Goal: Information Seeking & Learning: Understand process/instructions

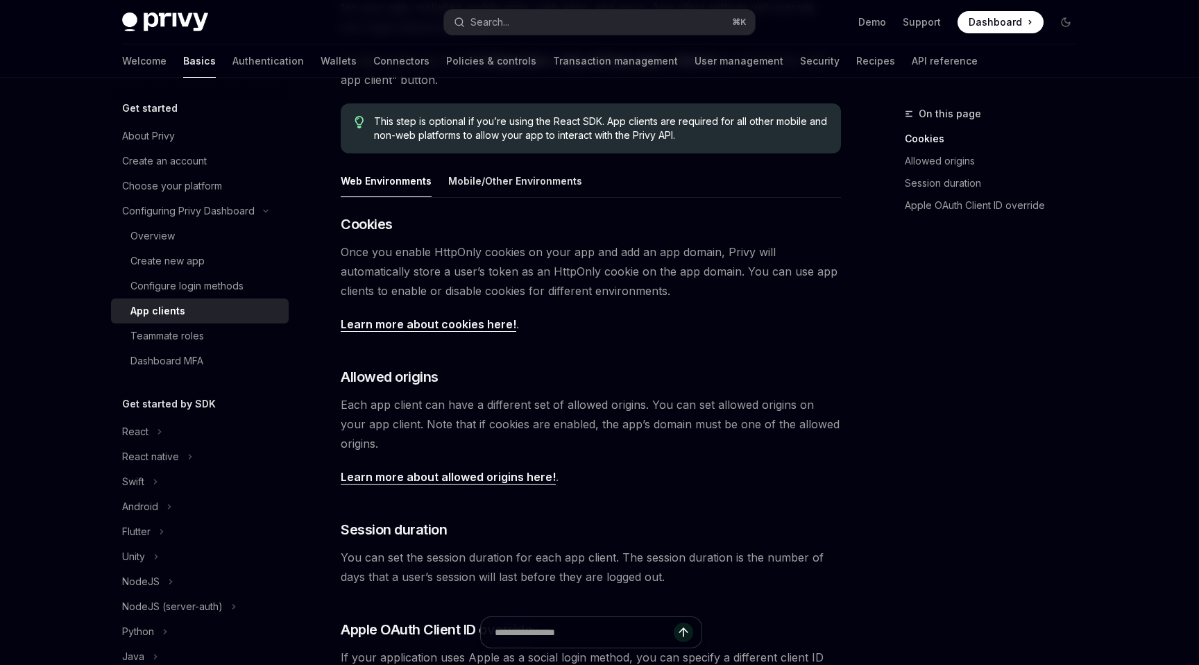
scroll to position [197, 0]
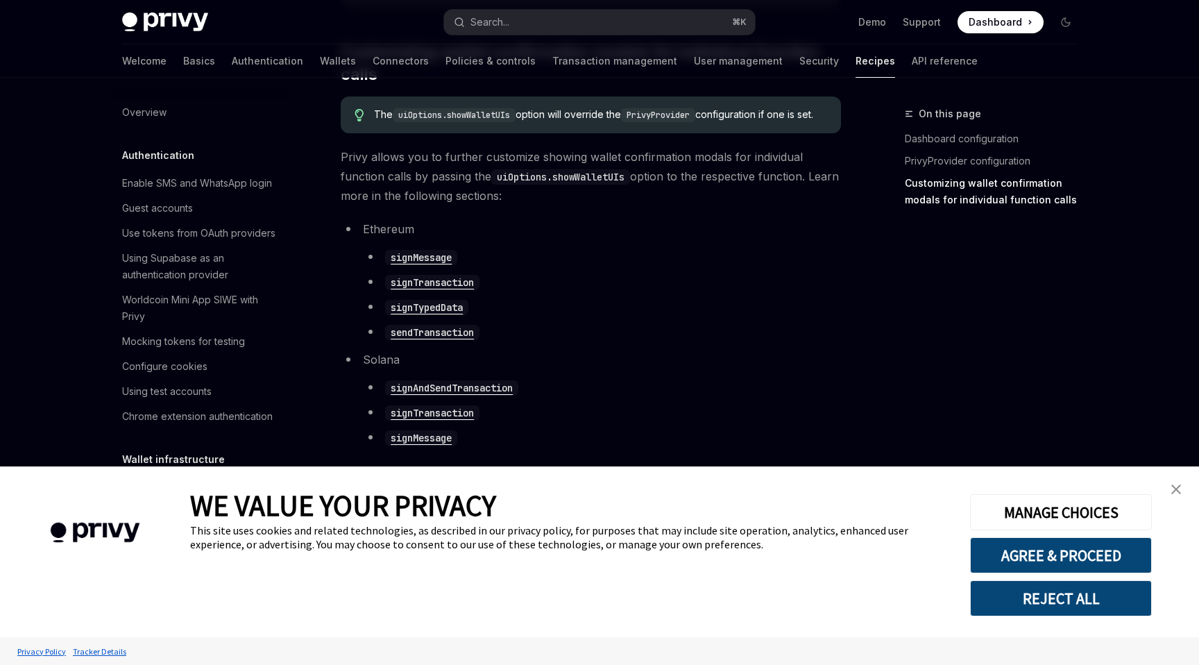
scroll to position [478, 0]
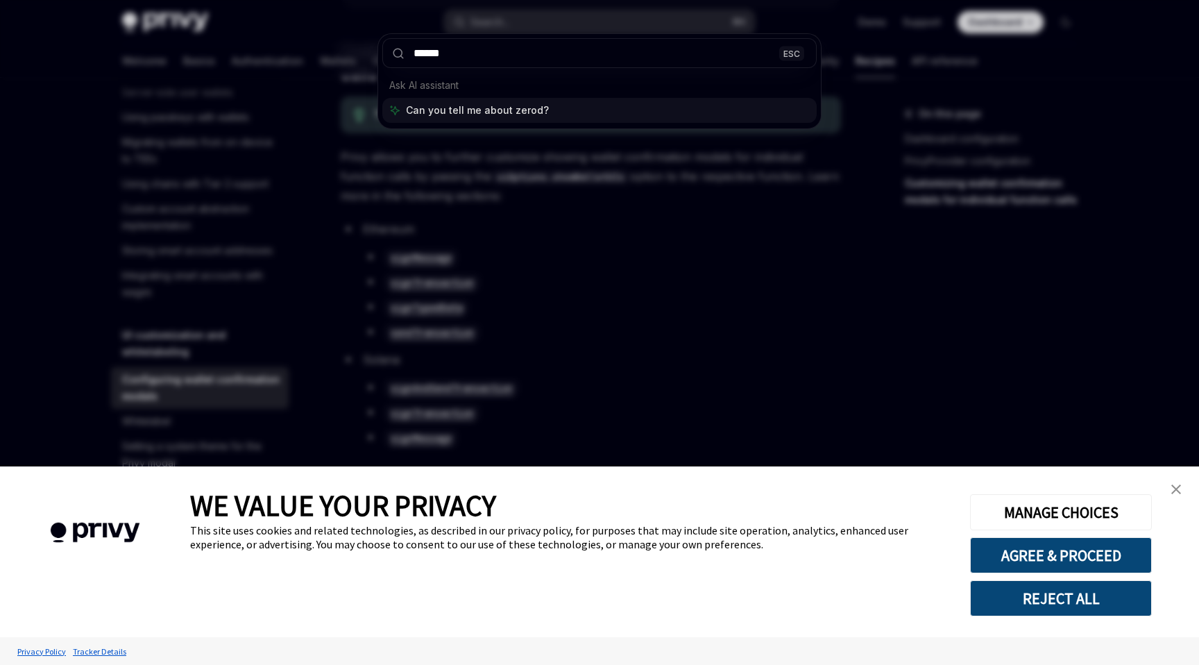
type input "*******"
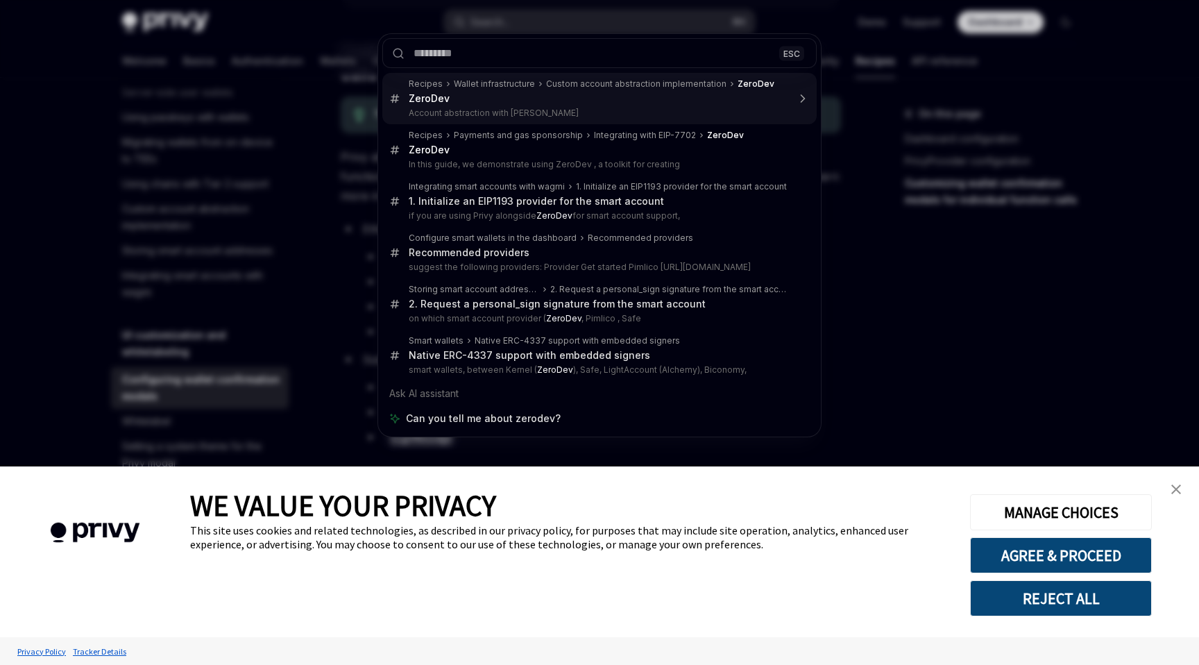
type textarea "*"
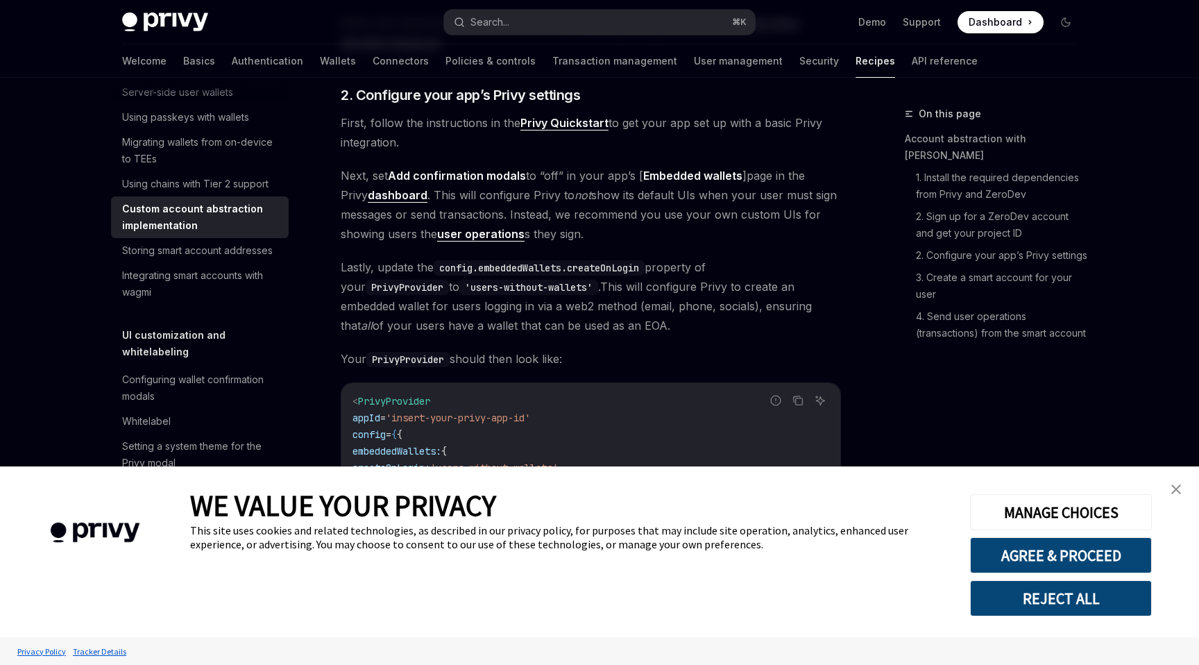
scroll to position [169, 0]
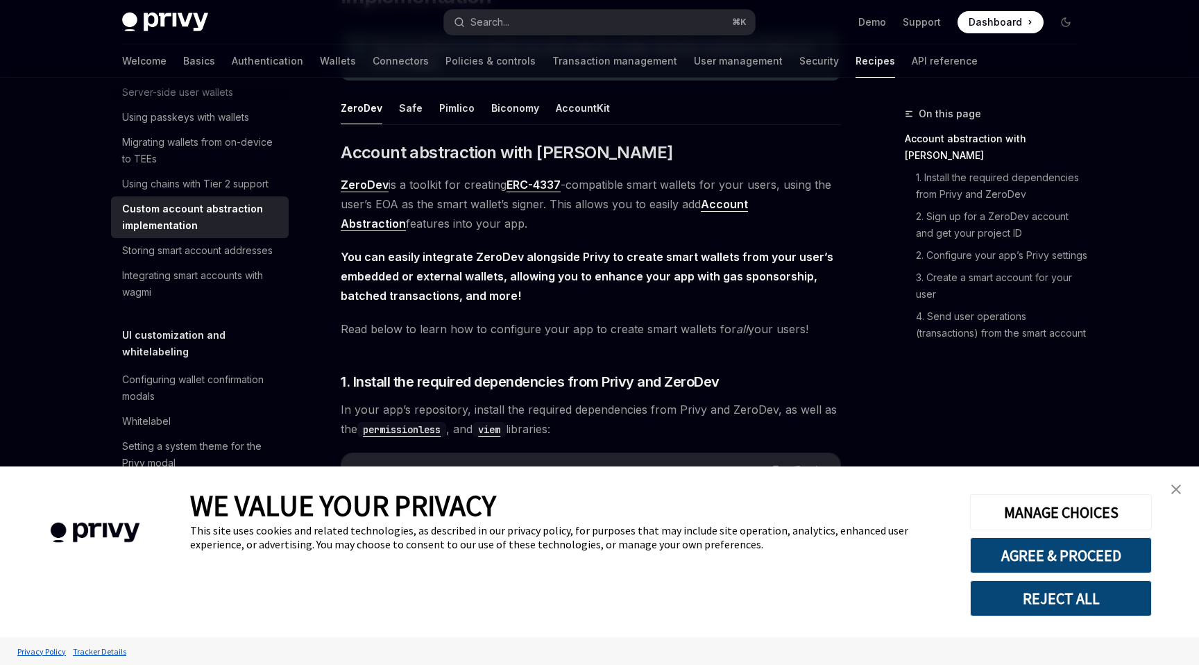
click at [1169, 486] on link "close banner" at bounding box center [1176, 489] width 28 height 28
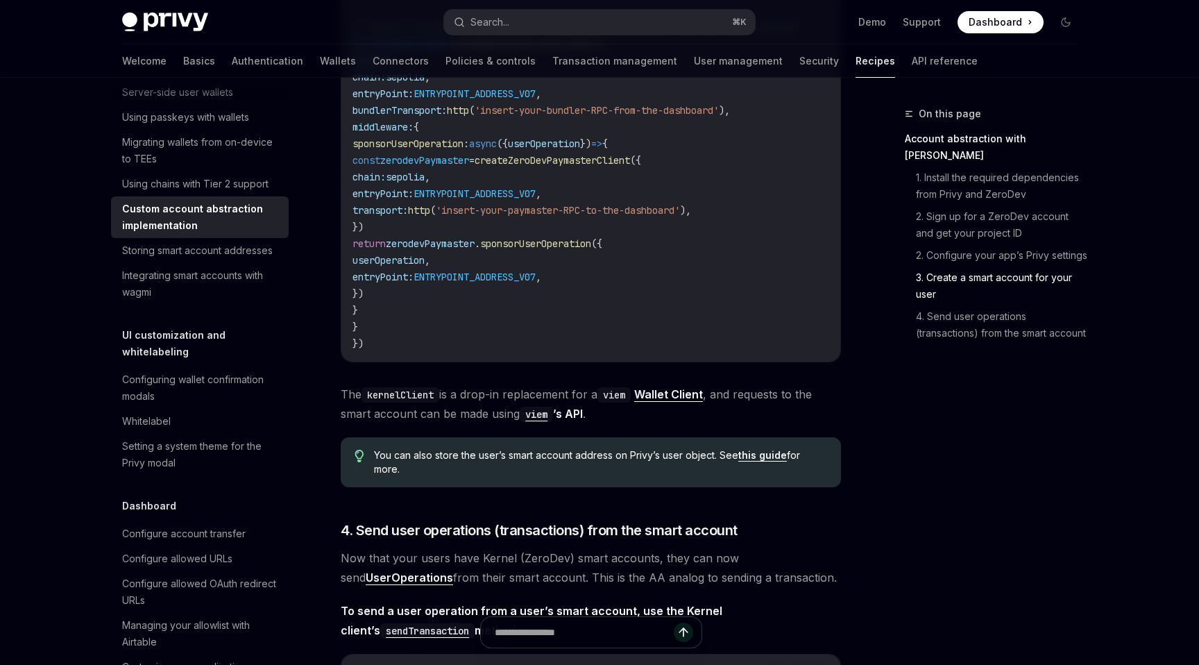
scroll to position [2404, 0]
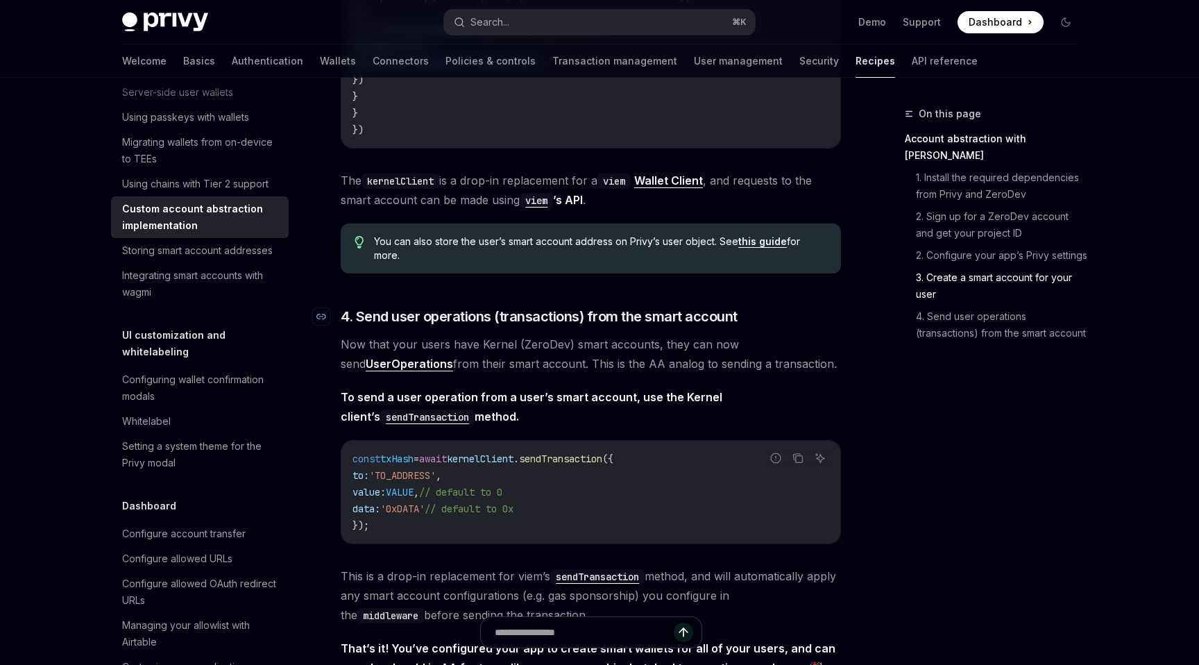
click at [477, 324] on span "4. Send user operations (transactions) from the smart account" at bounding box center [539, 316] width 397 height 19
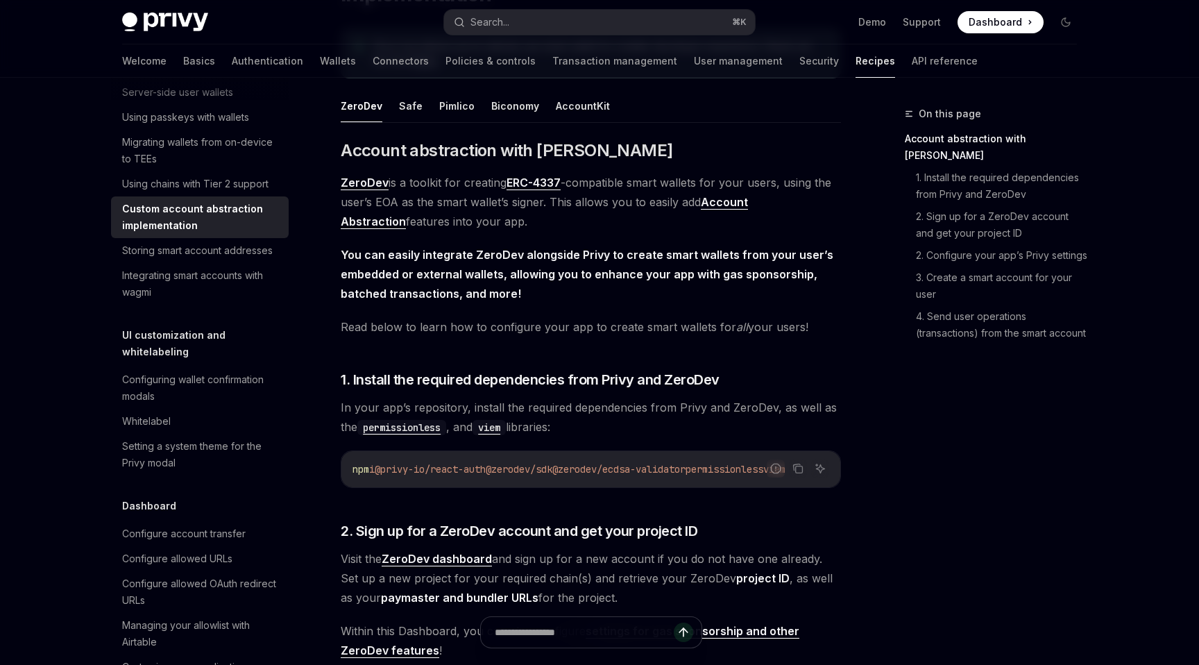
scroll to position [58, 0]
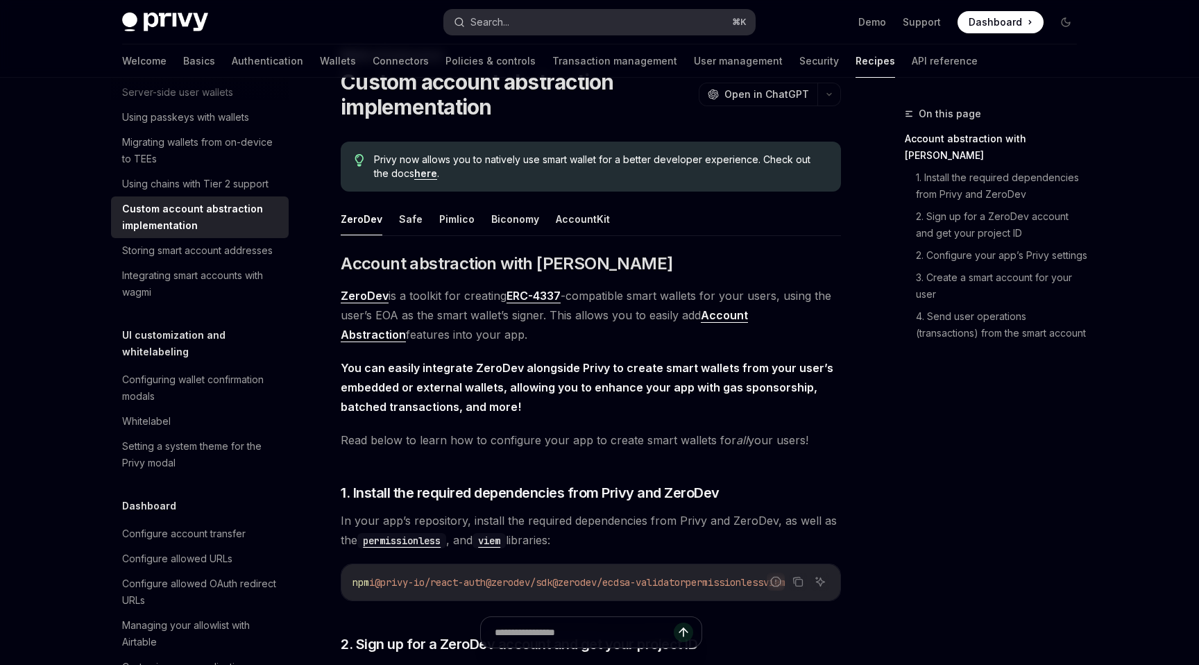
click at [561, 17] on button "Search... ⌘ K" at bounding box center [599, 22] width 311 height 25
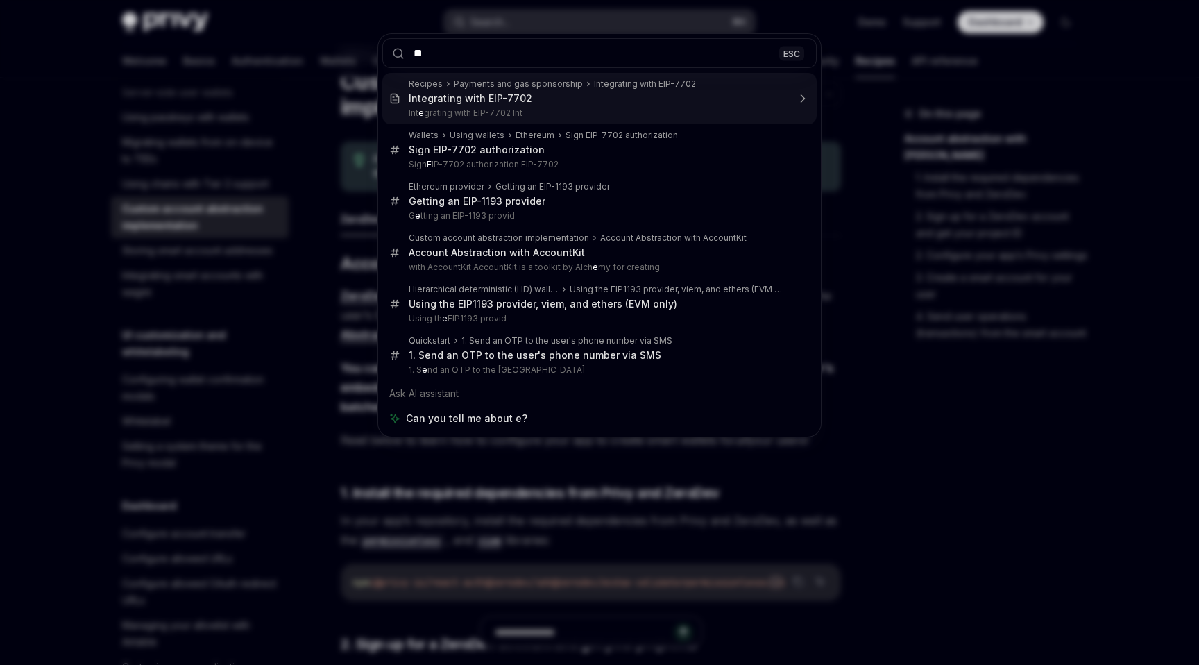
type input "***"
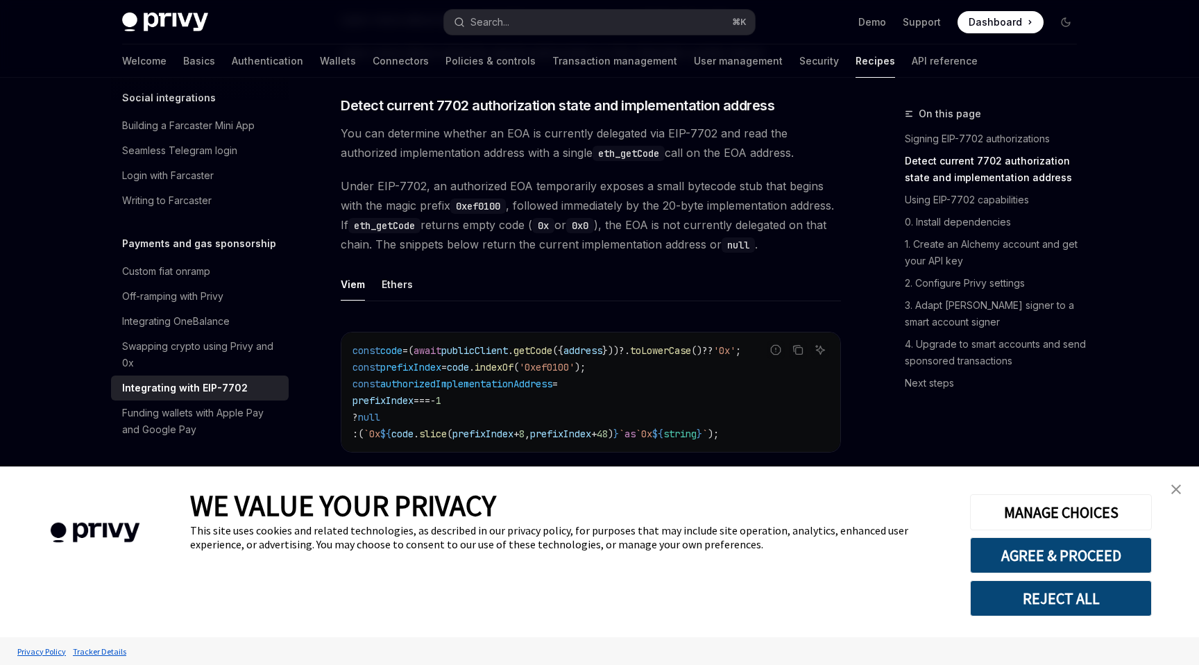
scroll to position [449, 0]
click at [1175, 496] on link "close banner" at bounding box center [1176, 489] width 28 height 28
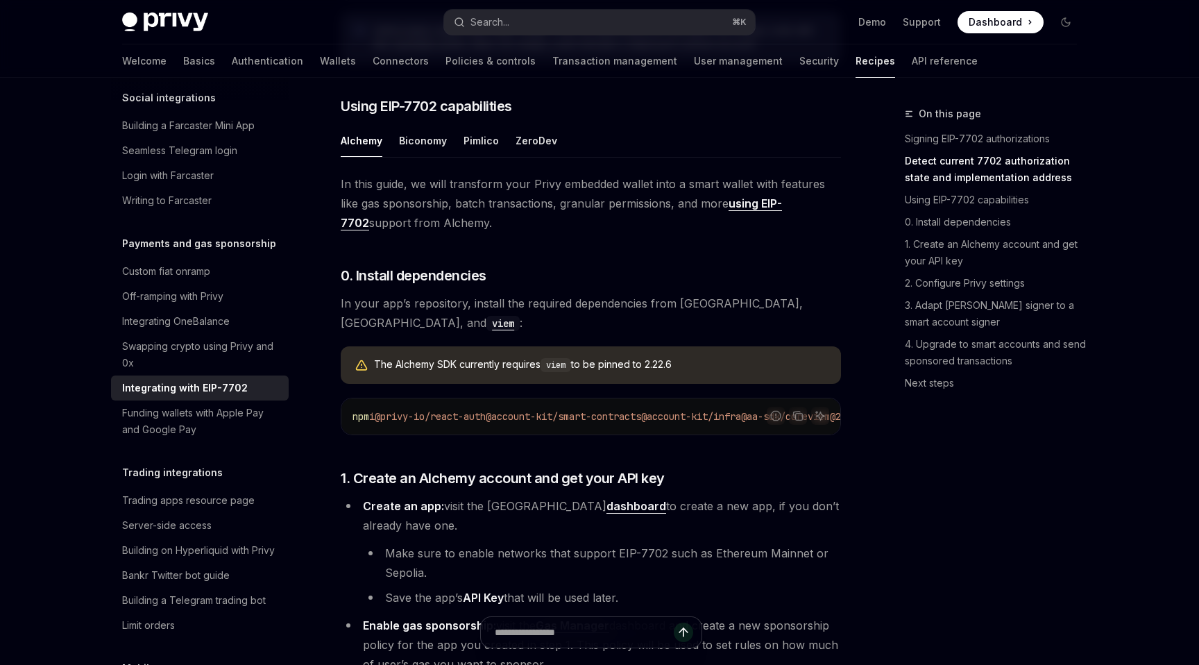
scroll to position [953, 0]
click at [538, 156] on button "ZeroDev" at bounding box center [536, 139] width 42 height 33
type textarea "*"
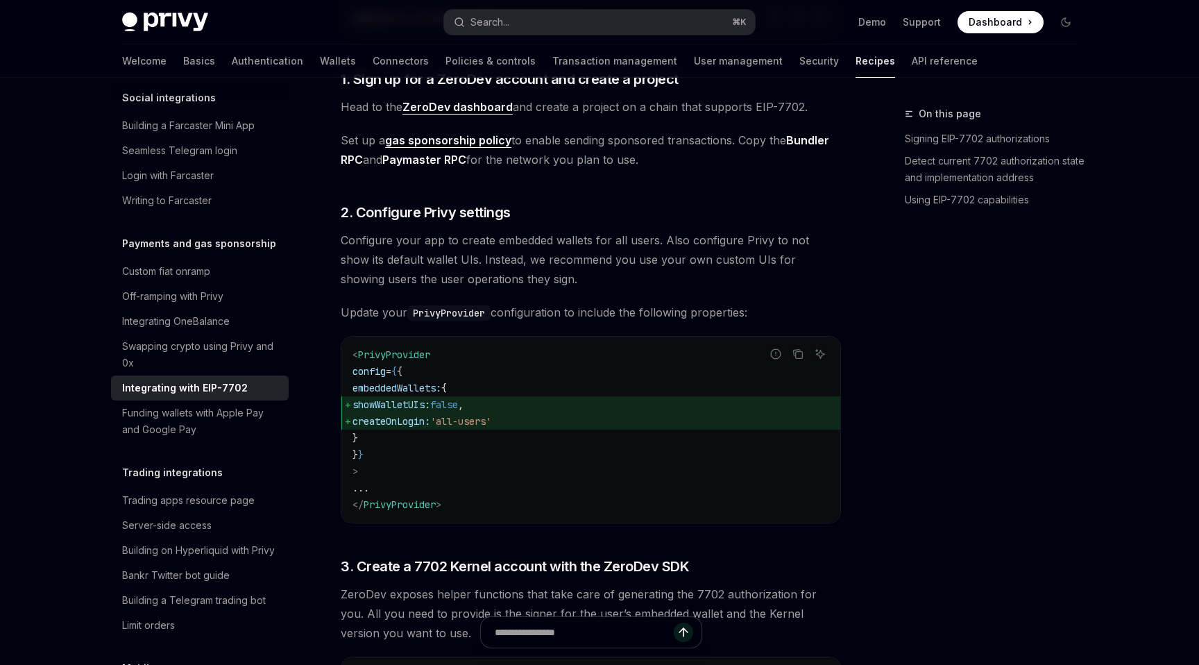
scroll to position [1315, 0]
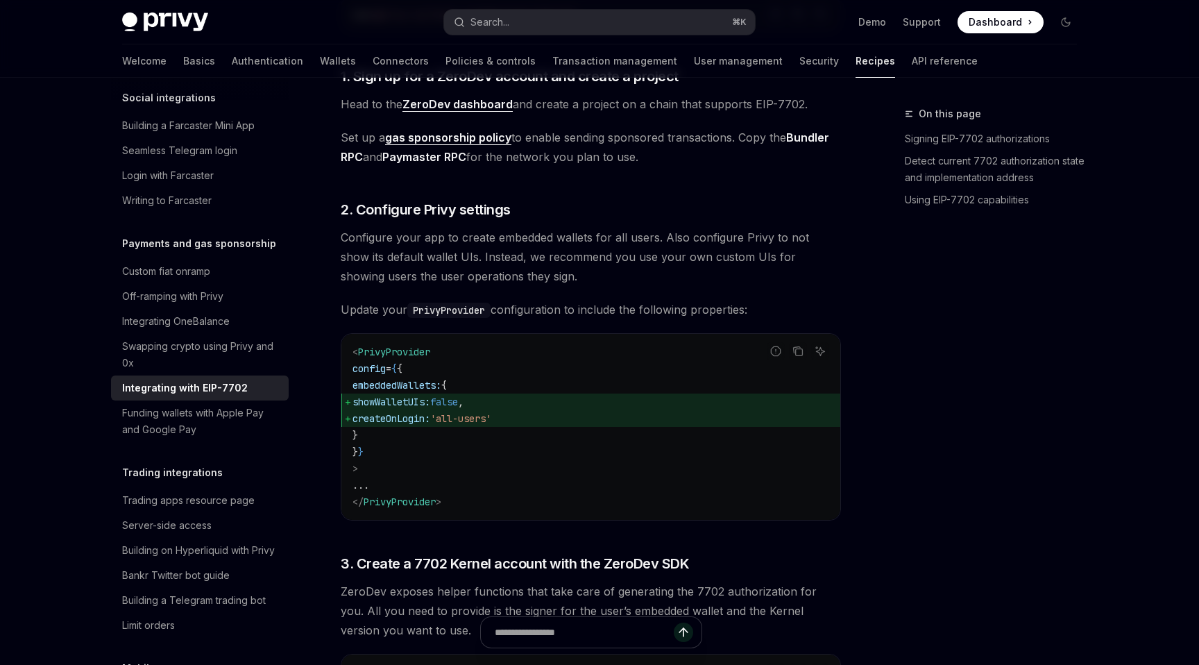
click at [577, 319] on span "Update your PrivyProvider configuration to include the following properties:" at bounding box center [591, 309] width 500 height 19
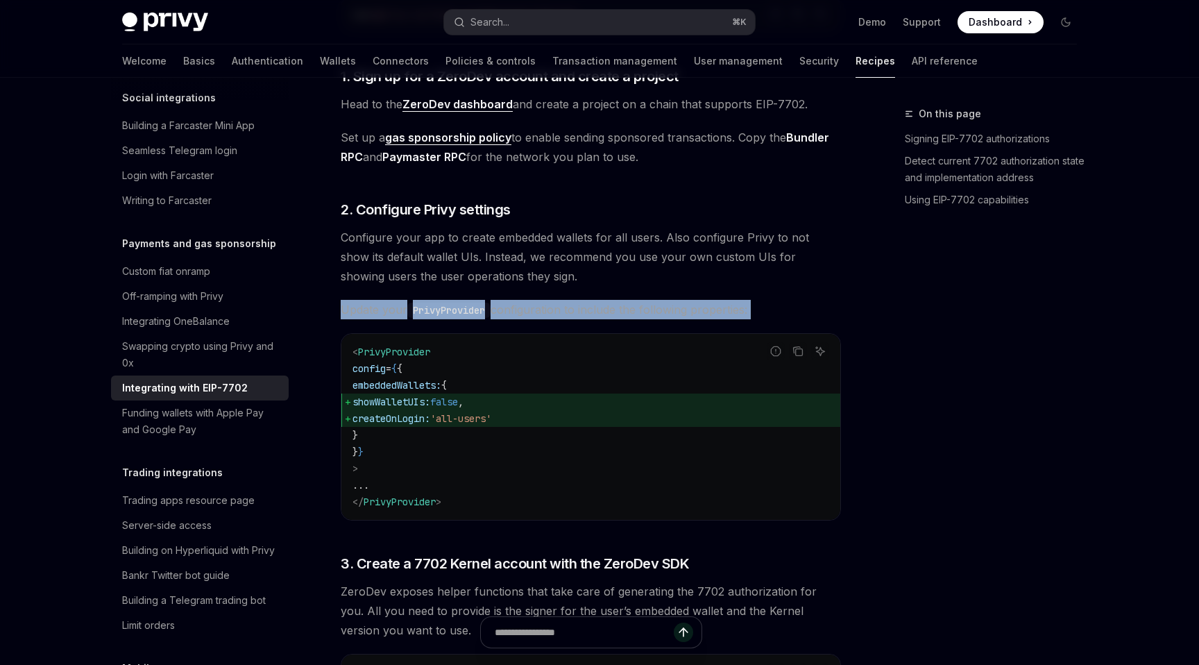
click at [577, 319] on span "Update your PrivyProvider configuration to include the following properties:" at bounding box center [591, 309] width 500 height 19
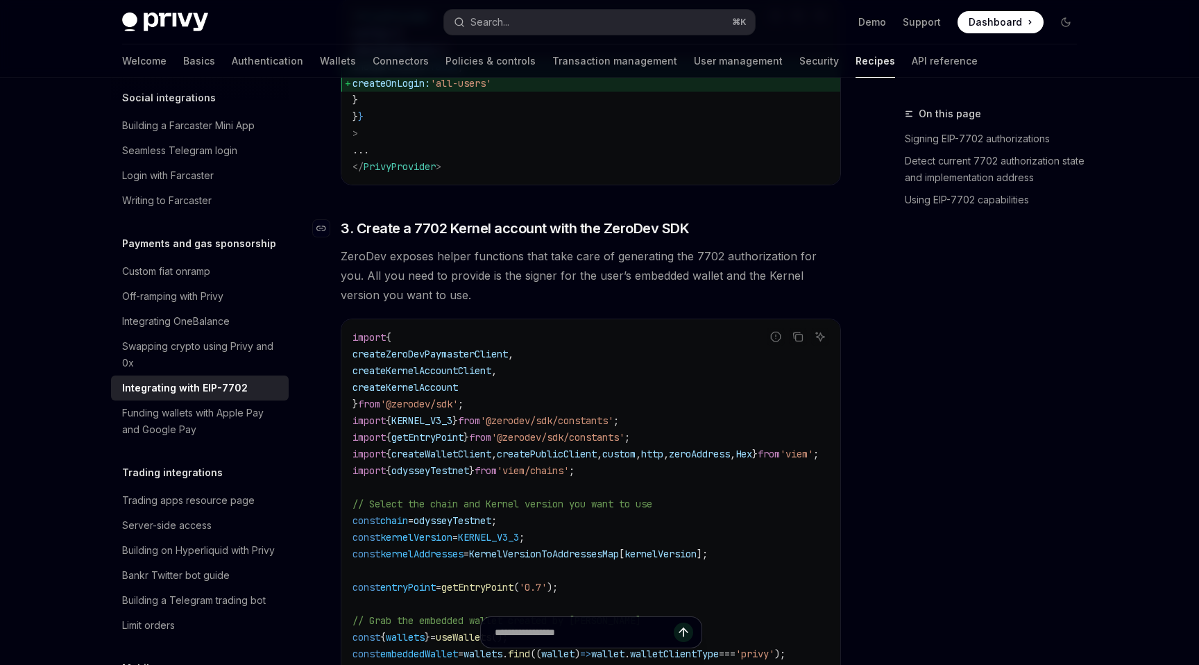
click at [561, 238] on span "3. Create a 7702 Kernel account with the ZeroDev SDK" at bounding box center [515, 228] width 348 height 19
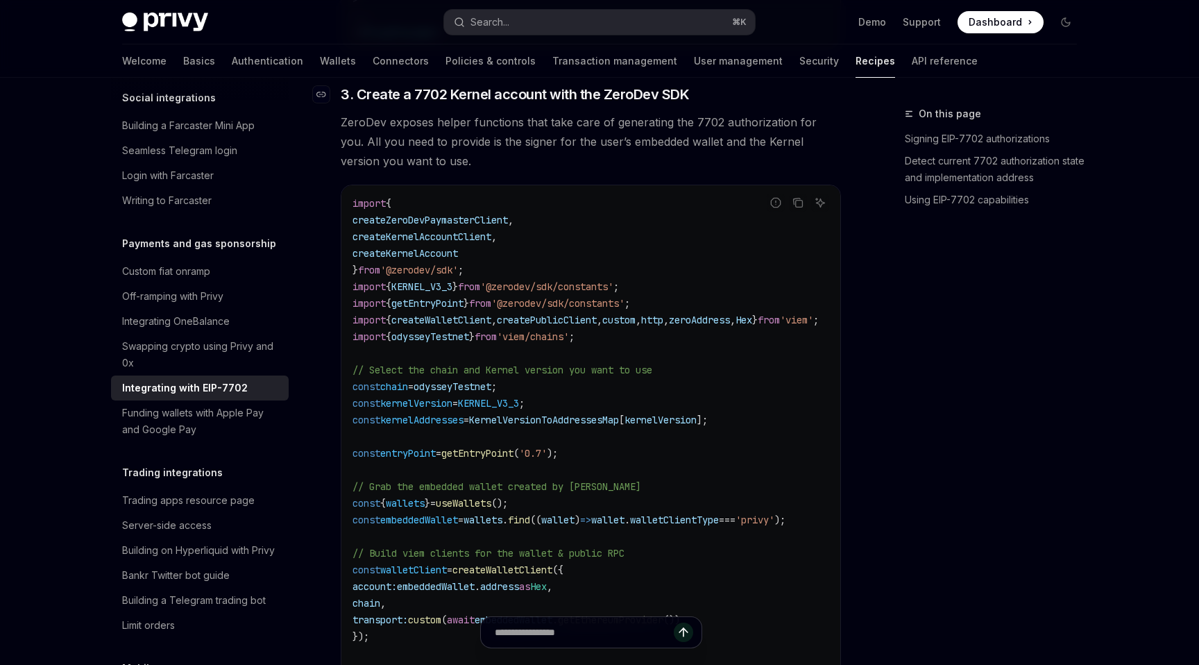
scroll to position [1787, 0]
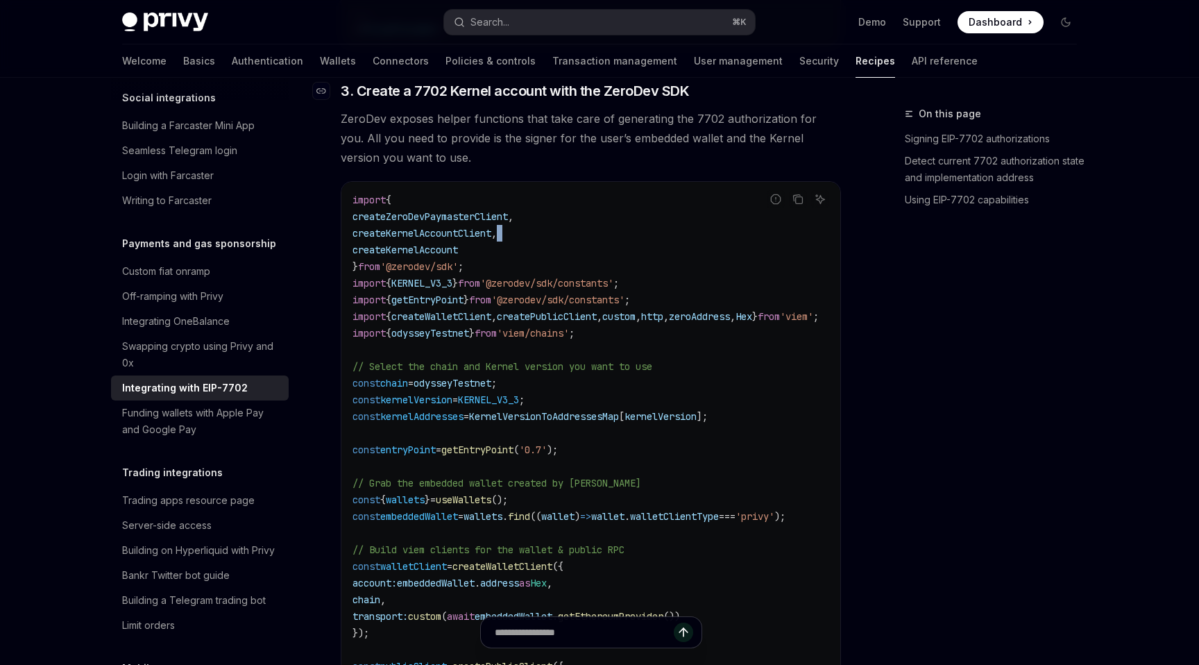
click at [561, 256] on code "import { createZeroDevPaymasterClient , createKernelAccountClient , createKerne…" at bounding box center [602, 574] width 500 height 766
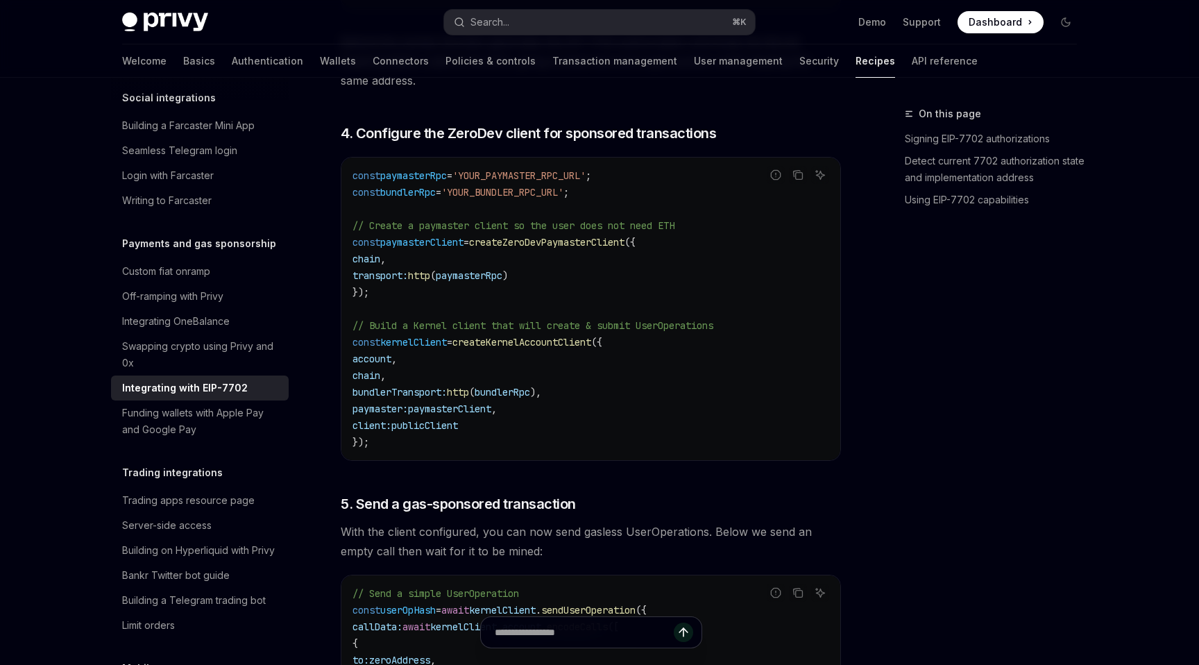
scroll to position [2746, 0]
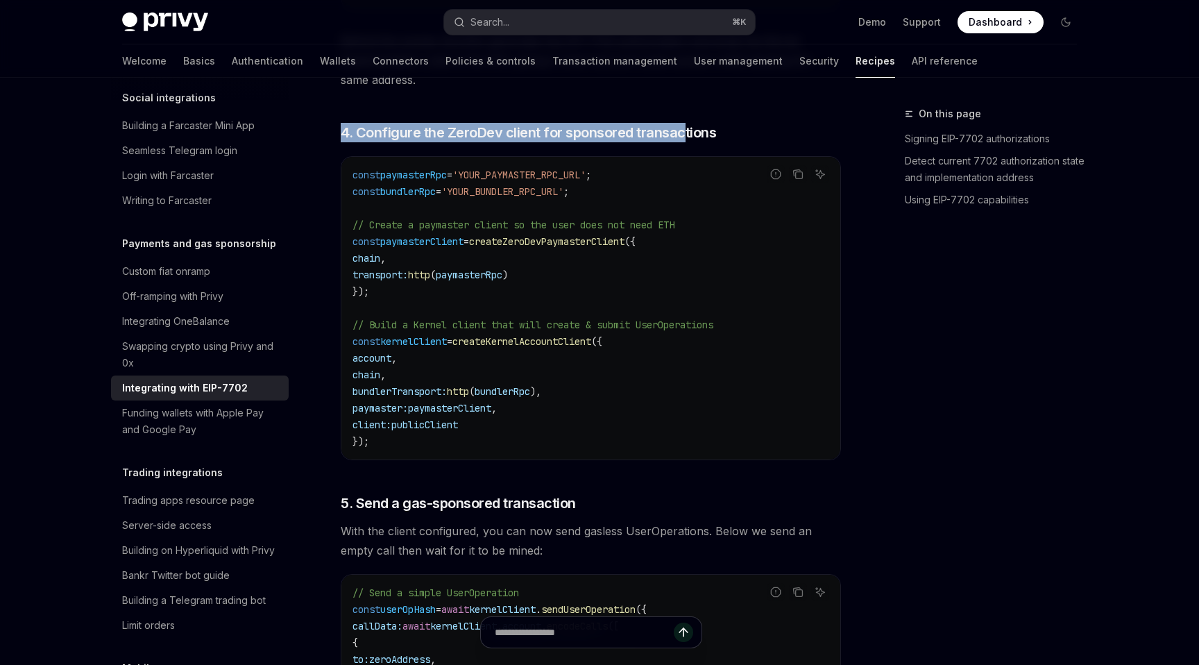
drag, startPoint x: 685, startPoint y: 161, endPoint x: 673, endPoint y: 139, distance: 24.5
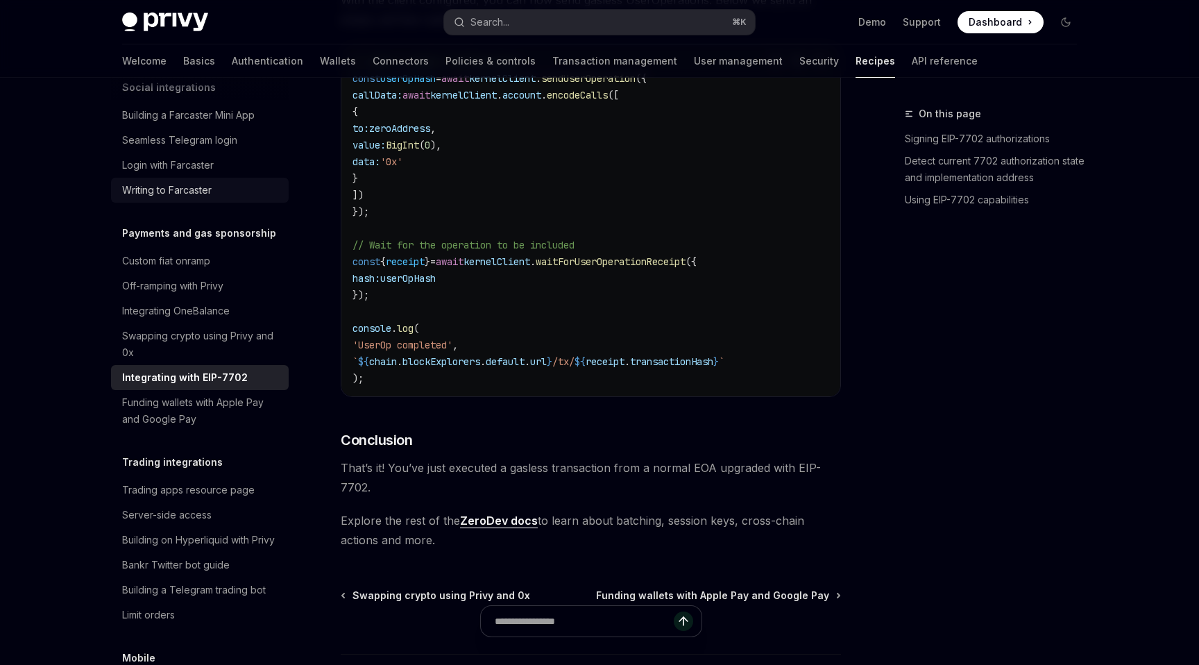
scroll to position [1107, 0]
